Goal: Information Seeking & Learning: Understand process/instructions

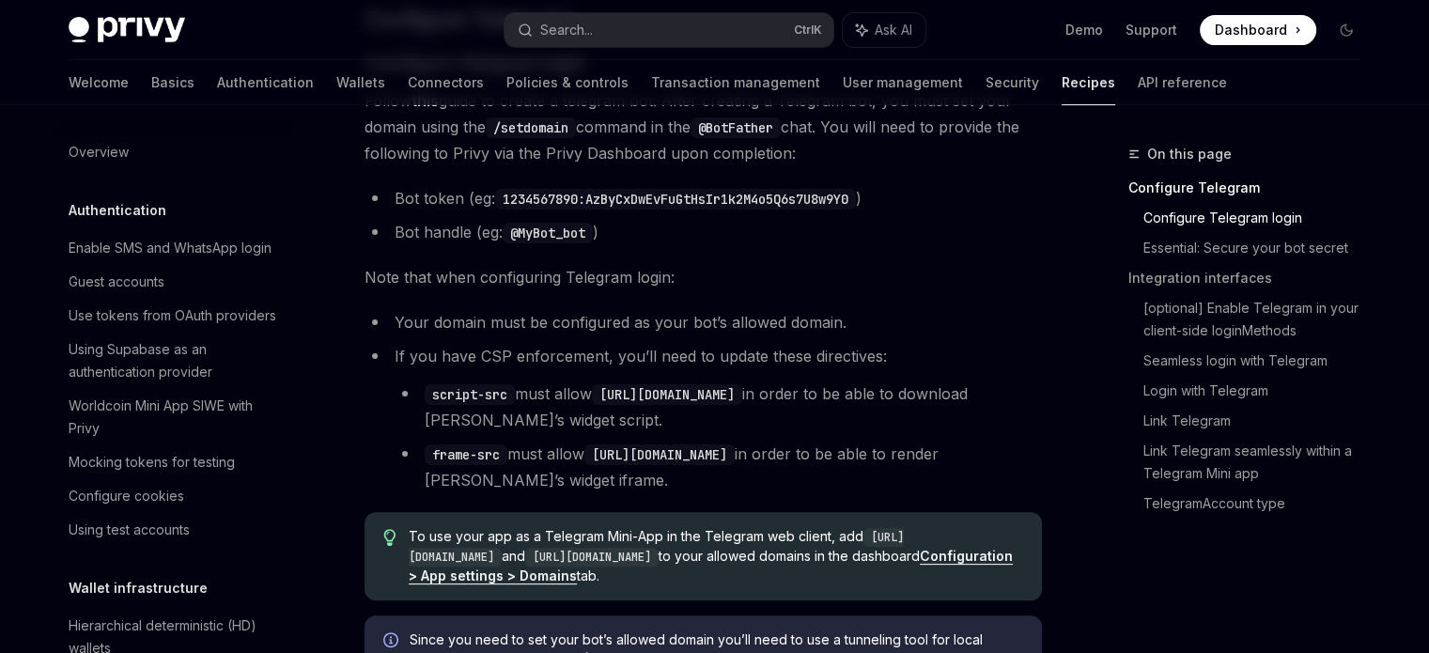
scroll to position [1357, 0]
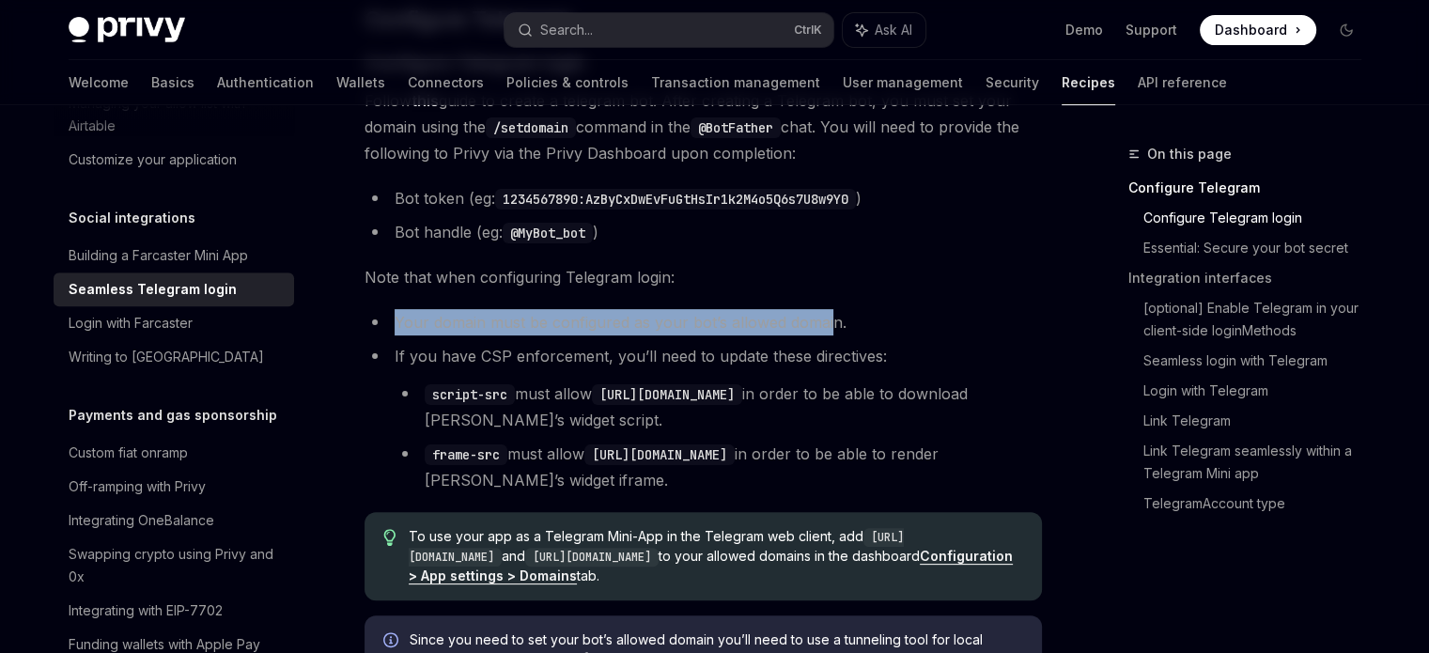
drag, startPoint x: 395, startPoint y: 328, endPoint x: 828, endPoint y: 319, distance: 433.2
click at [828, 319] on li "Your domain must be configured as your bot’s allowed domain." at bounding box center [702, 322] width 677 height 26
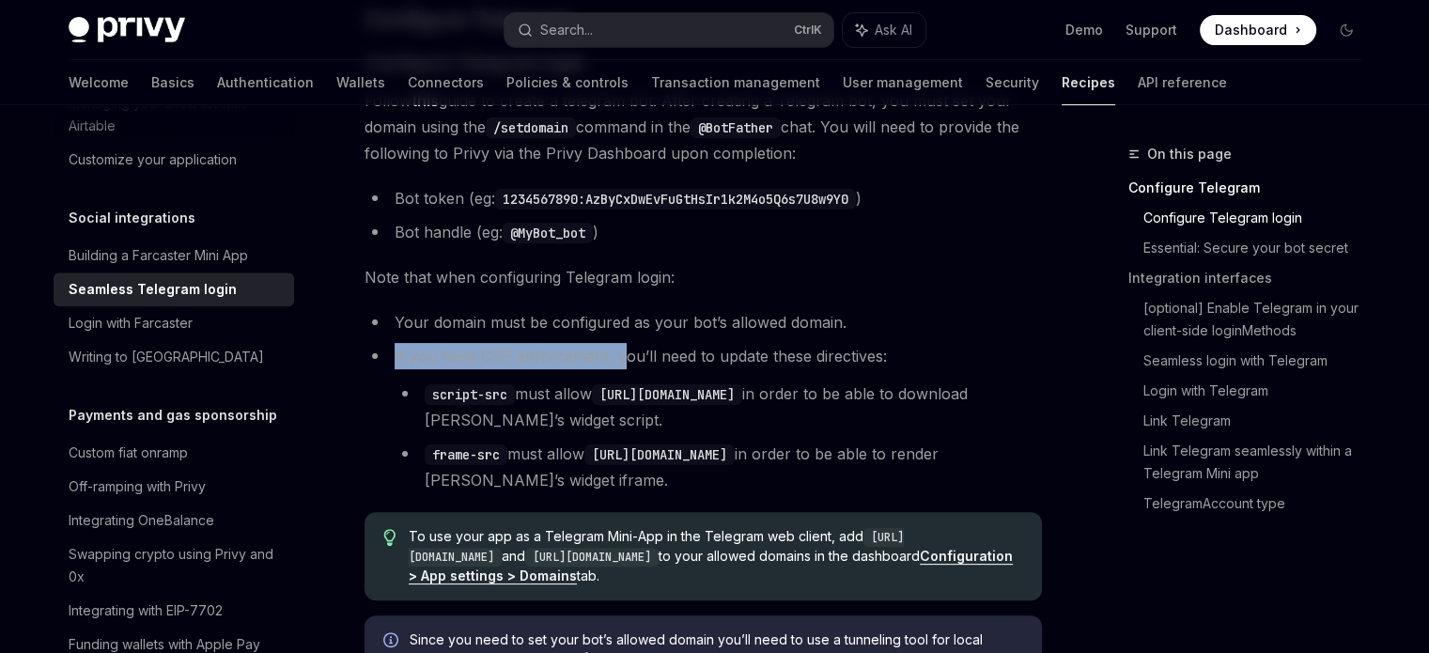
drag, startPoint x: 395, startPoint y: 357, endPoint x: 616, endPoint y: 347, distance: 221.0
click at [616, 347] on li "If you have CSP enforcement, you’ll need to update these directives: script-src…" at bounding box center [702, 418] width 677 height 150
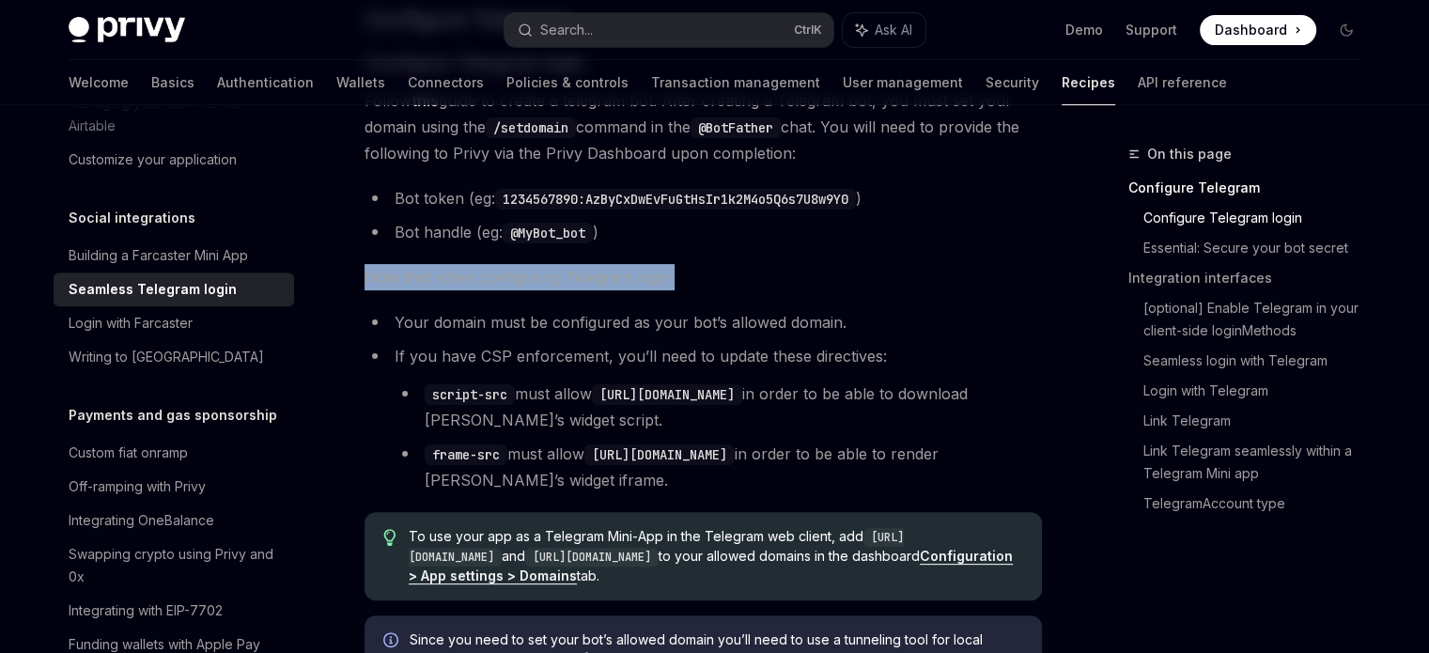
drag, startPoint x: 358, startPoint y: 286, endPoint x: 715, endPoint y: 280, distance: 357.0
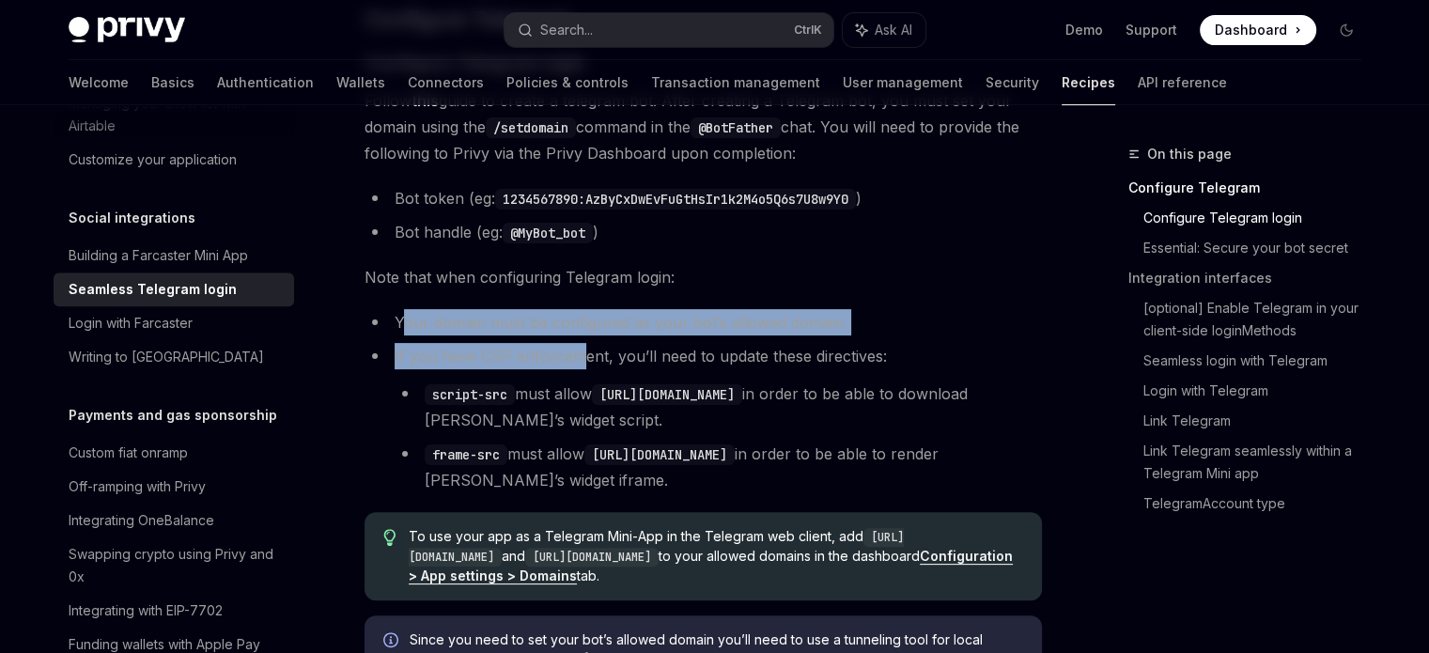
drag, startPoint x: 398, startPoint y: 320, endPoint x: 582, endPoint y: 367, distance: 189.1
click at [582, 367] on ul "Your domain must be configured as your bot’s allowed domain. If you have CSP en…" at bounding box center [702, 401] width 677 height 184
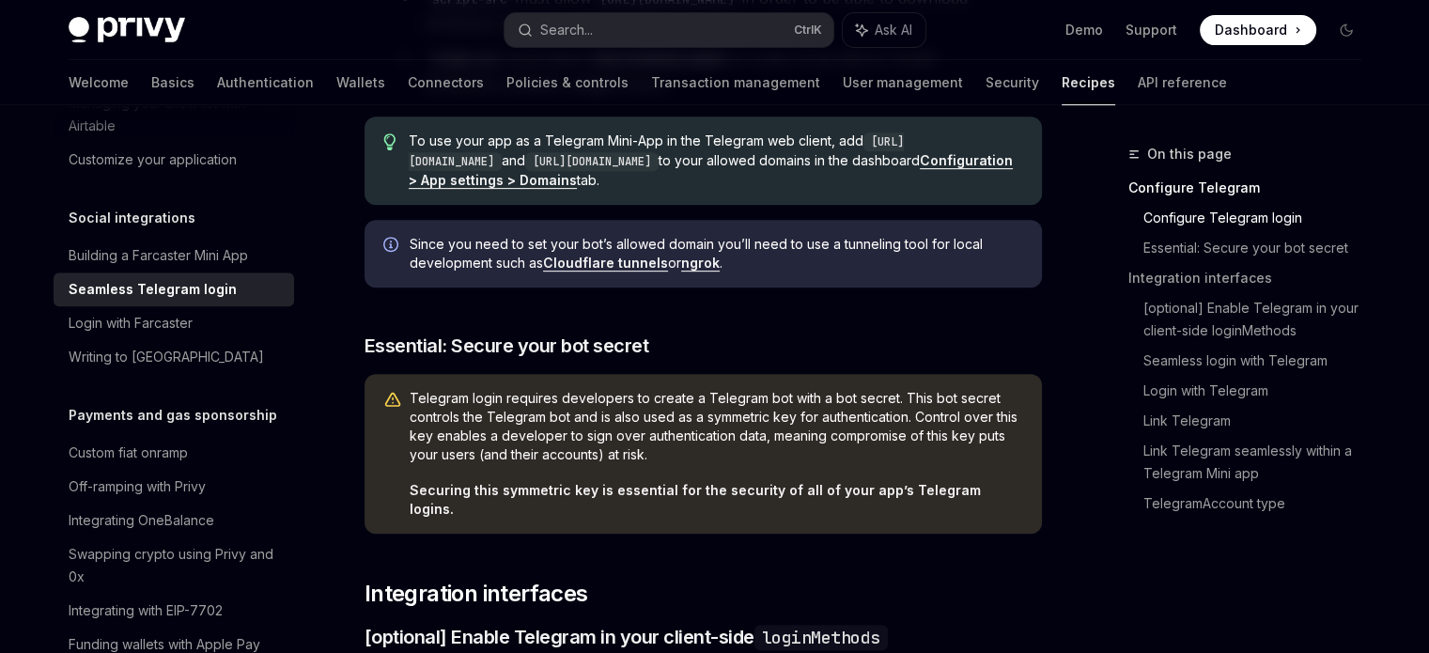
scroll to position [827, 0]
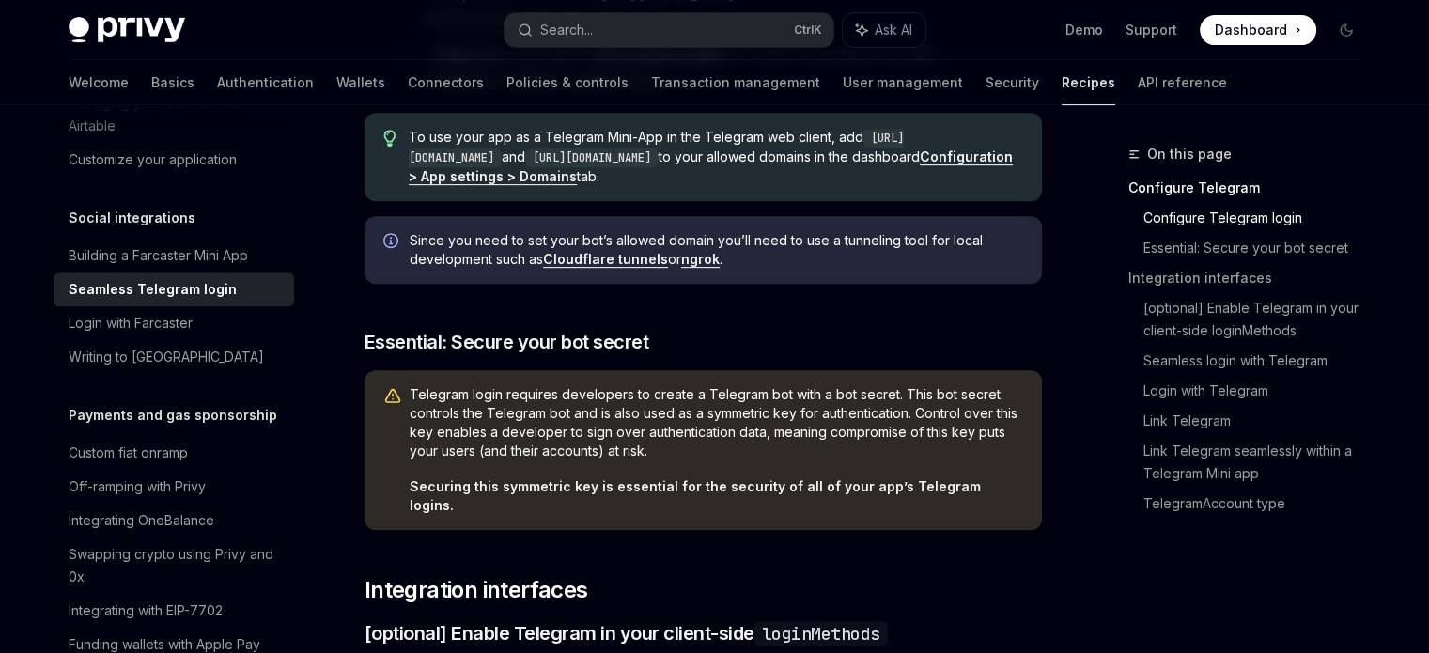
click at [551, 176] on link "Configuration > App settings > Domains" at bounding box center [711, 166] width 604 height 37
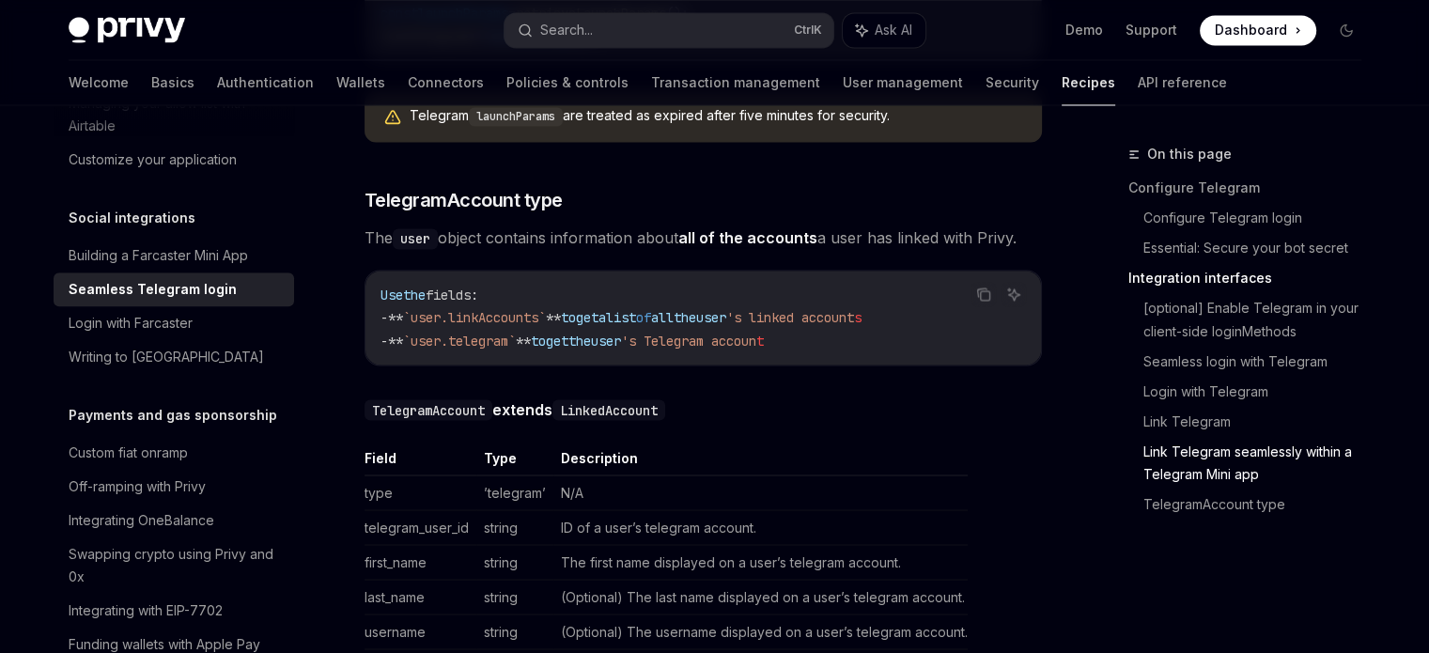
scroll to position [3241, 0]
